Goal: Use online tool/utility: Utilize a website feature to perform a specific function

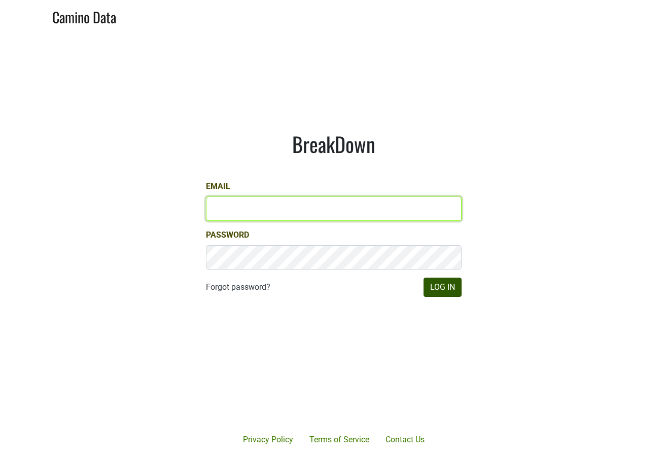
type input "sjh@desolasmezcal.com"
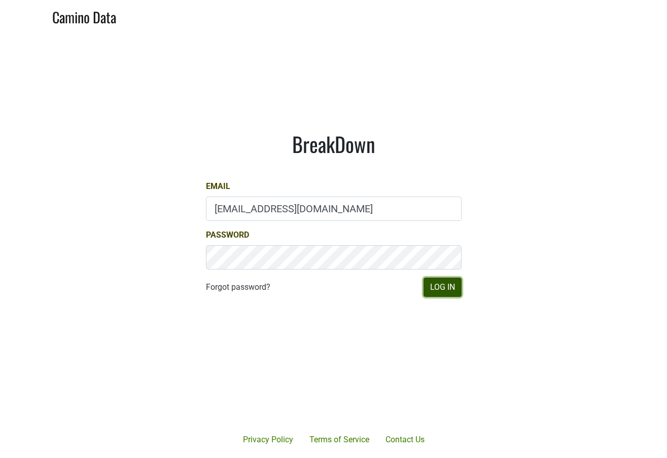
click at [444, 288] on button "Log In" at bounding box center [442, 287] width 38 height 19
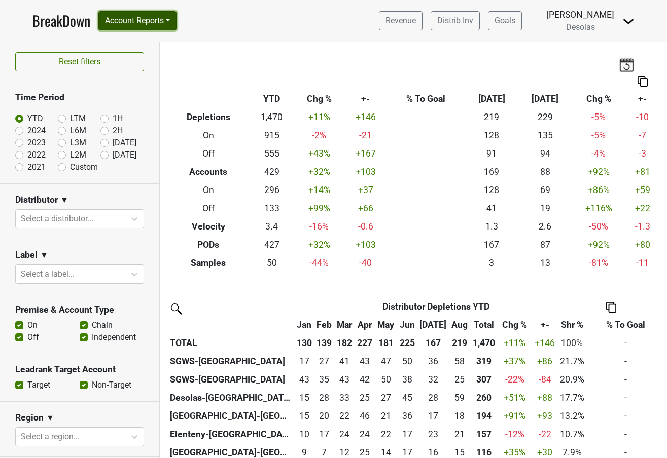
click at [131, 24] on button "Account Reports" at bounding box center [137, 20] width 78 height 19
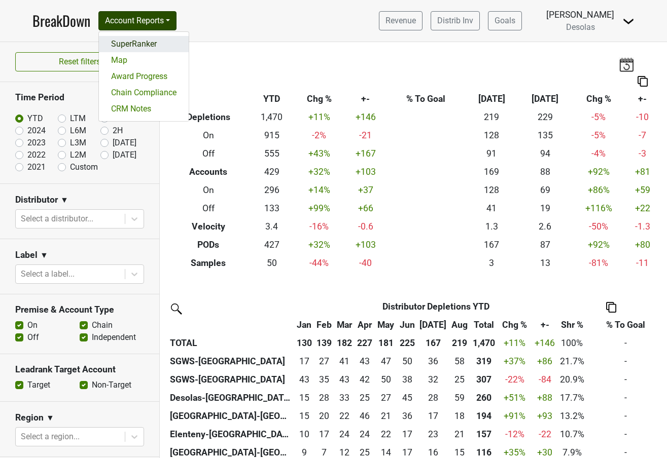
click at [140, 44] on link "SuperRanker" at bounding box center [144, 44] width 90 height 16
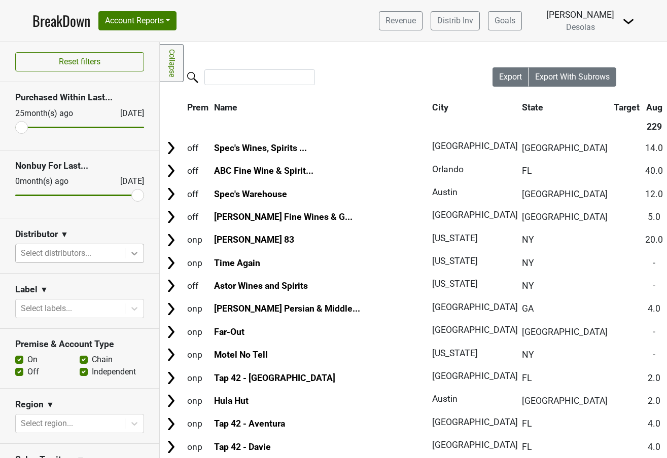
click at [135, 256] on icon at bounding box center [134, 253] width 10 height 10
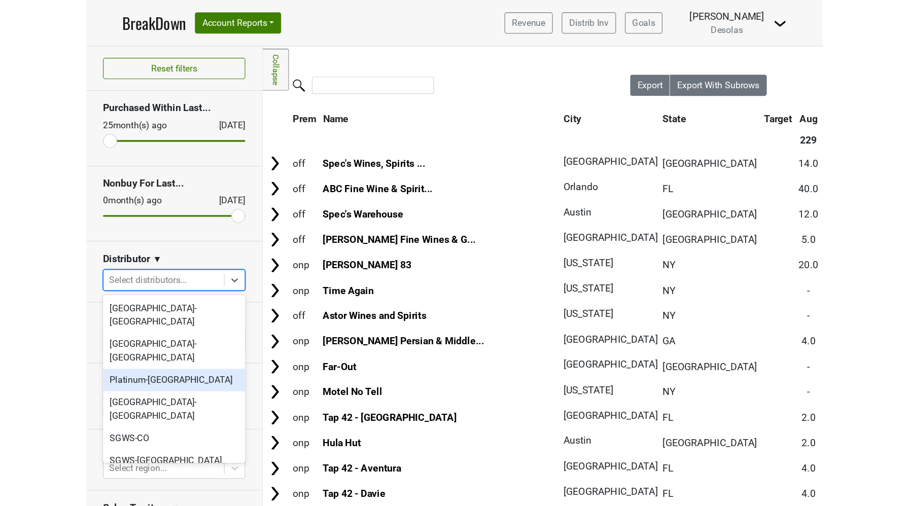
scroll to position [95, 0]
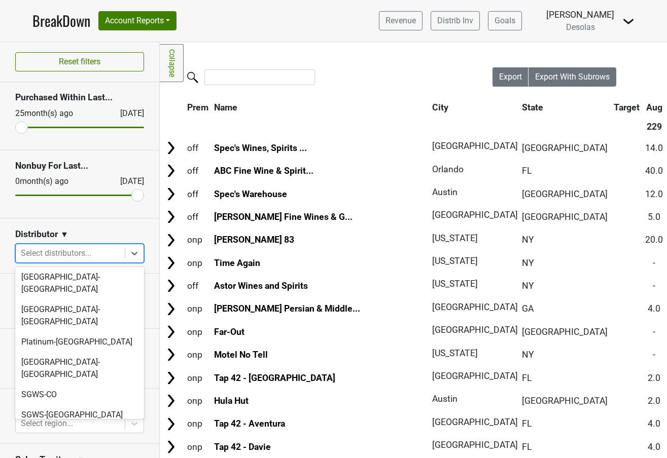
click at [88, 425] on div "SGWS-[GEOGRAPHIC_DATA]" at bounding box center [79, 435] width 129 height 20
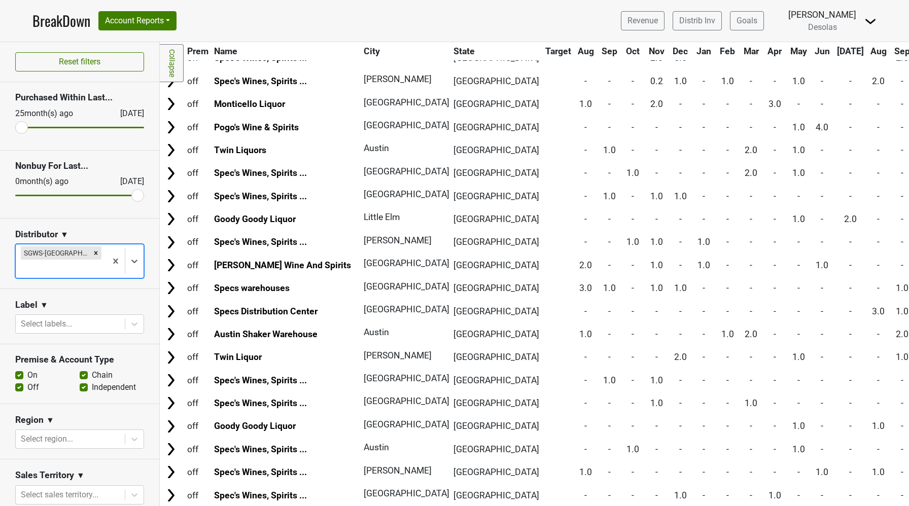
scroll to position [0, 0]
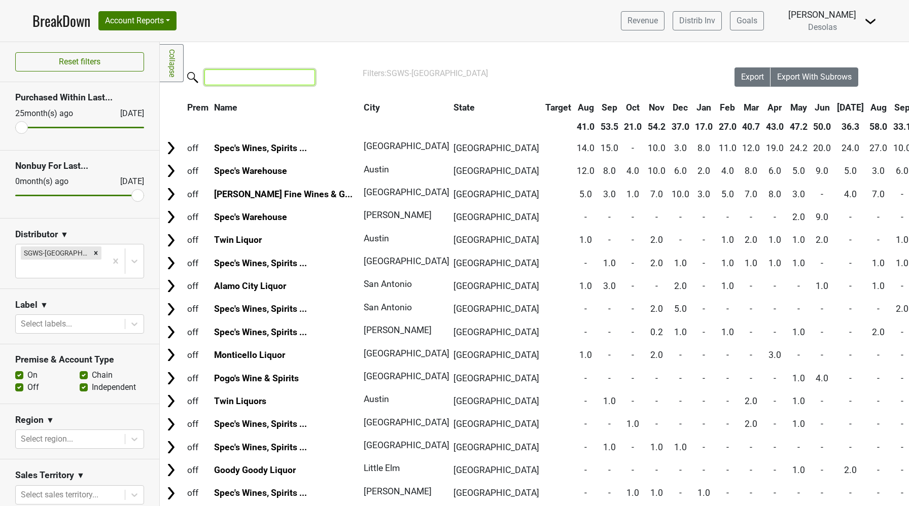
click at [260, 81] on input "search" at bounding box center [259, 77] width 111 height 16
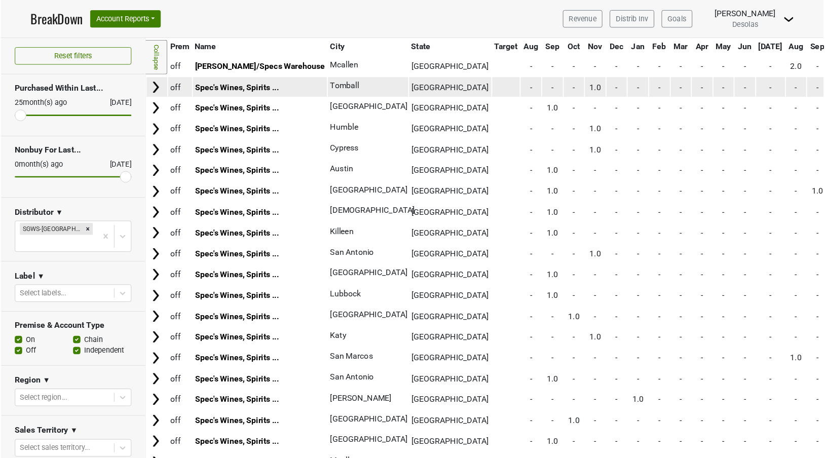
scroll to position [839, 0]
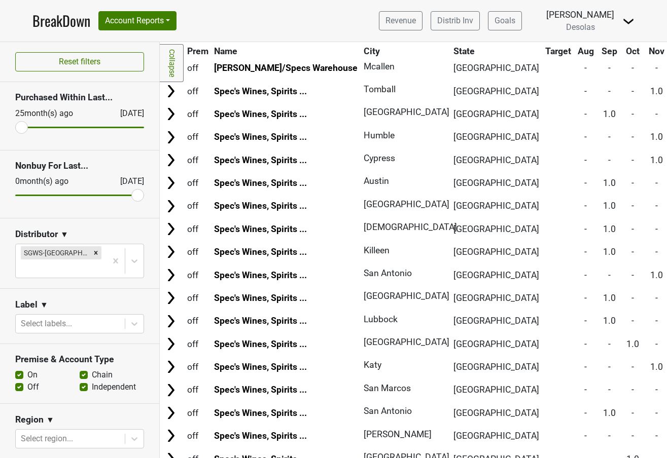
type input "specs"
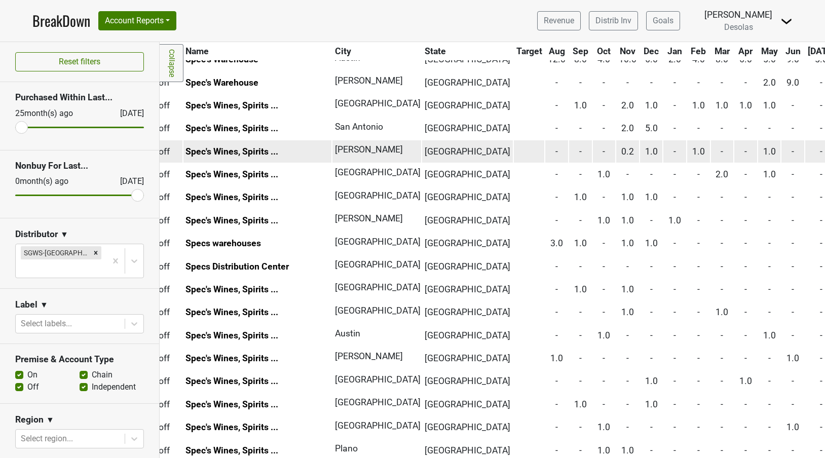
scroll to position [0, 28]
